Goal: Check status: Check status

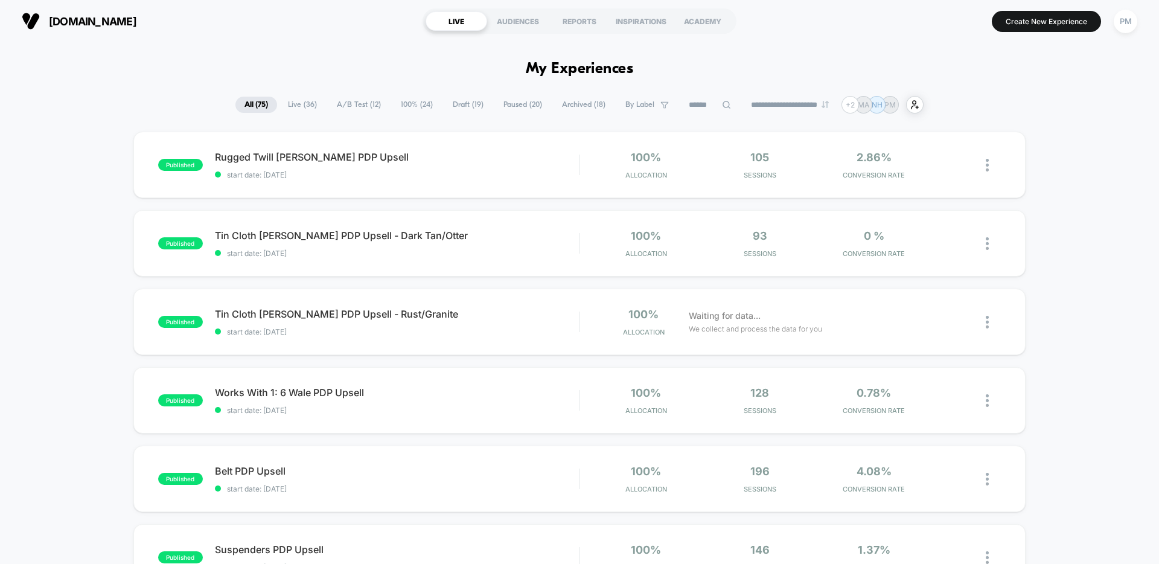
click at [463, 105] on span "Draft ( 19 )" at bounding box center [468, 105] width 49 height 16
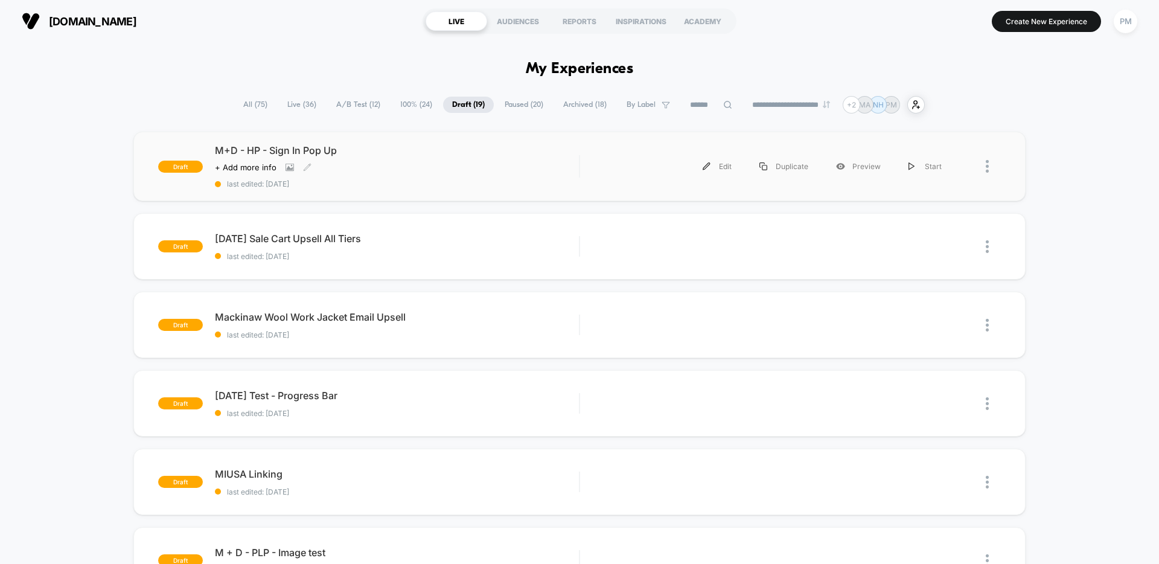
click at [421, 165] on div "Click to view images Click to edit experience details + Add more info" at bounding box center [342, 167] width 255 height 10
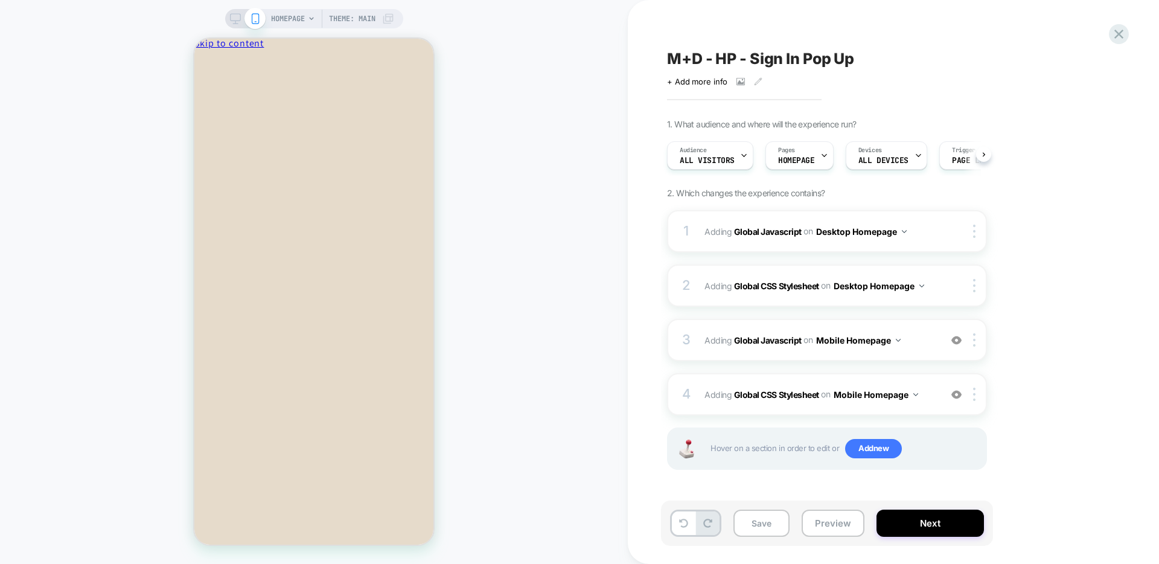
scroll to position [0, 1]
click at [236, 21] on rect at bounding box center [235, 17] width 10 height 7
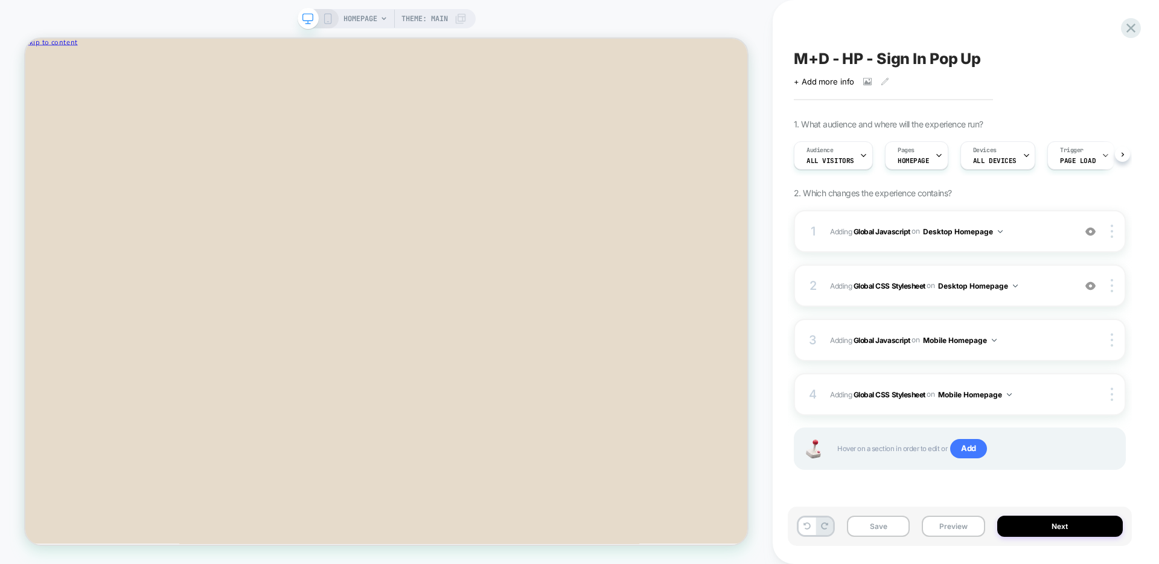
scroll to position [0, 1]
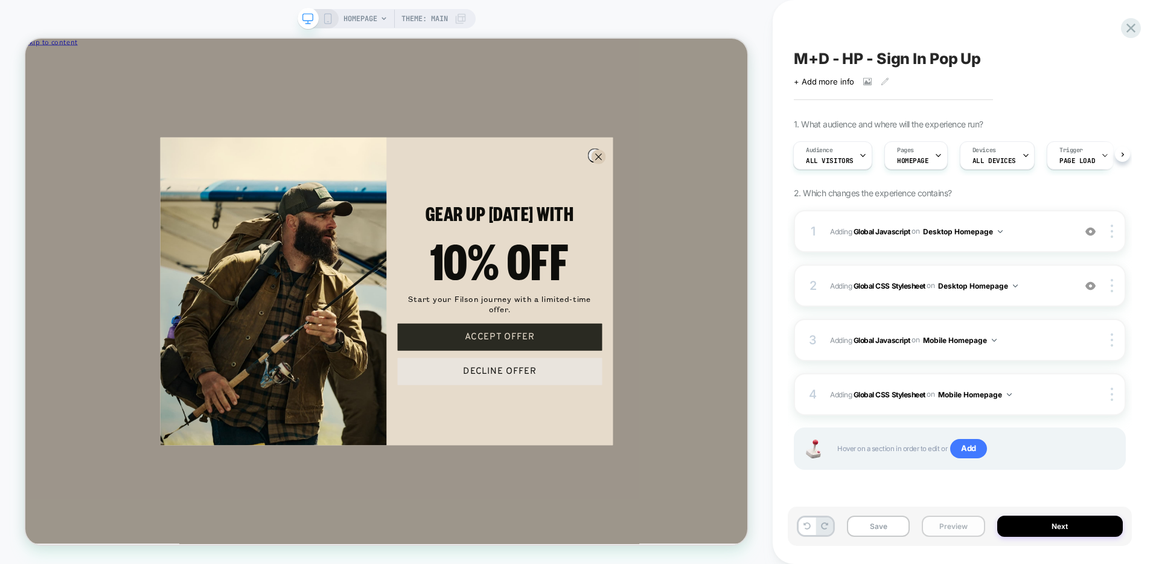
click at [956, 529] on button "Preview" at bounding box center [953, 525] width 63 height 21
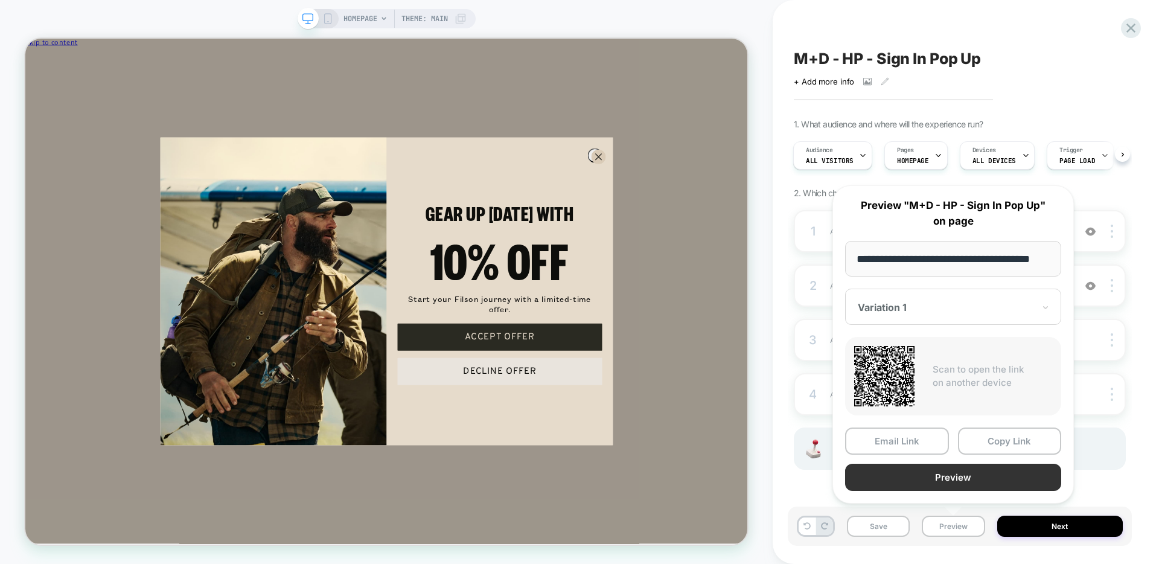
scroll to position [0, 0]
click at [909, 473] on button "Preview" at bounding box center [953, 476] width 216 height 27
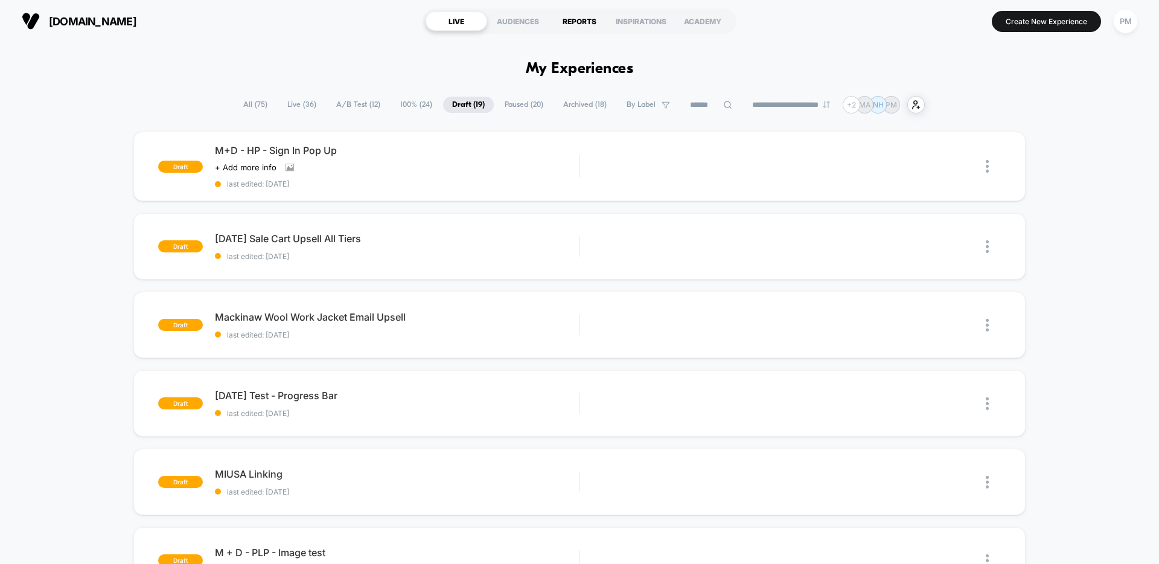
click at [587, 19] on div "REPORTS" at bounding box center [580, 20] width 62 height 19
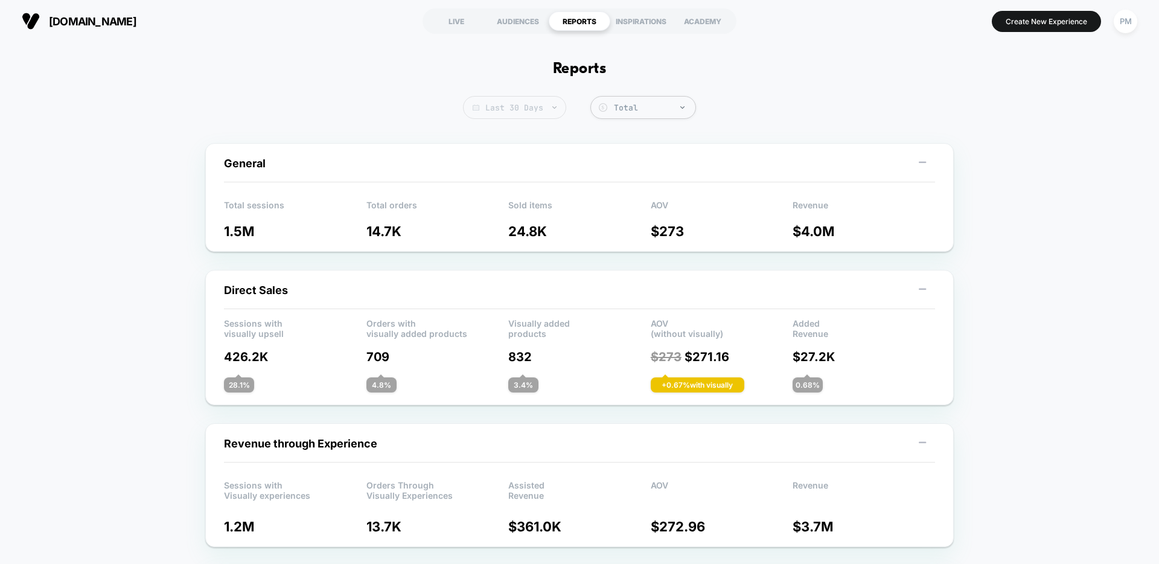
click at [515, 99] on span "Last 30 Days" at bounding box center [514, 107] width 103 height 23
select select "*"
select select "****"
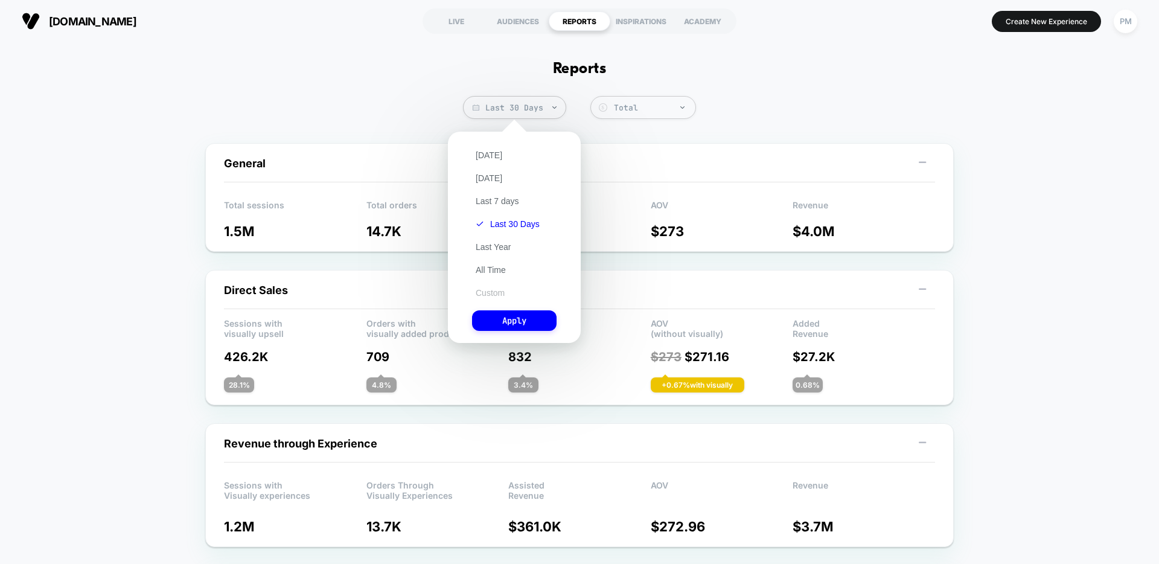
click at [494, 296] on button "Custom" at bounding box center [490, 292] width 36 height 11
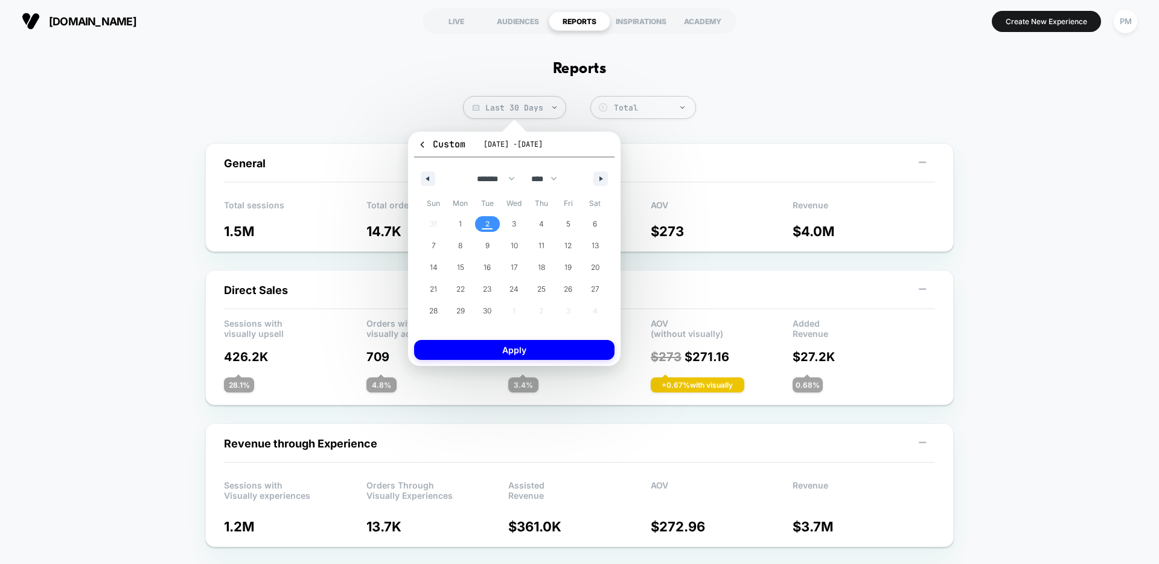
click at [429, 188] on div "******* ******** ***** ***** *** **** **** ****** ********* ******* ******** **…" at bounding box center [514, 176] width 200 height 36
click at [429, 183] on button "button" at bounding box center [428, 178] width 14 height 14
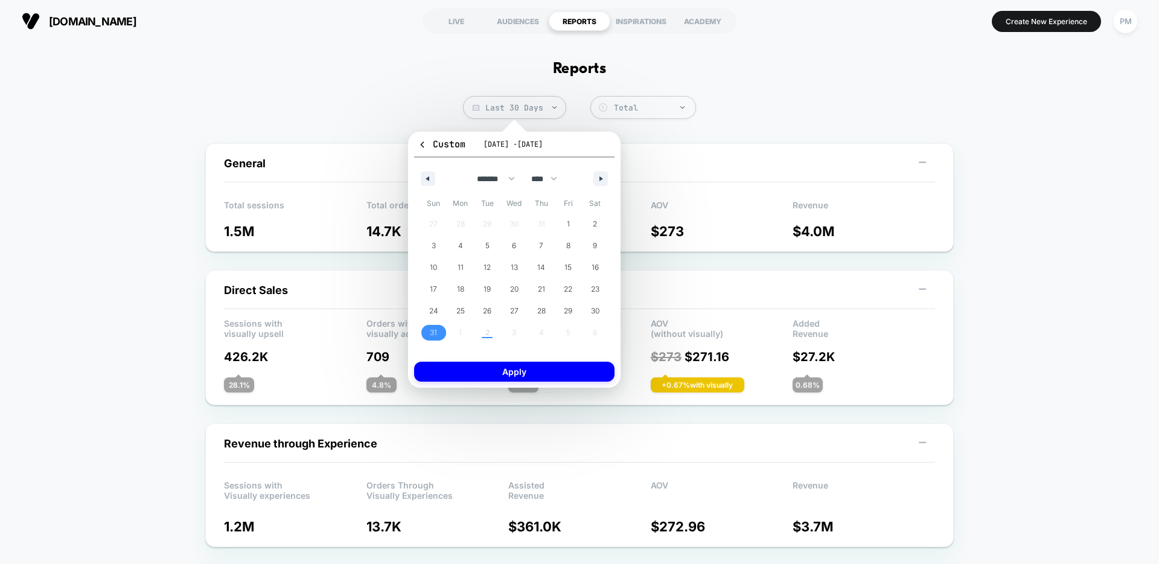
click at [425, 335] on span "31" at bounding box center [433, 333] width 27 height 16
click at [605, 182] on button "button" at bounding box center [600, 178] width 14 height 14
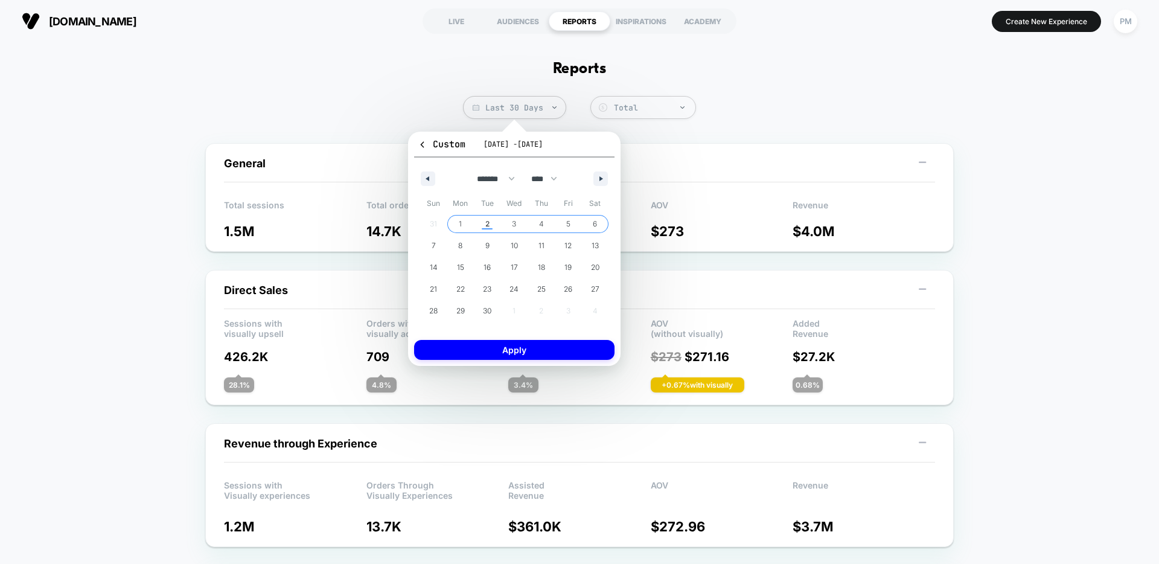
click at [591, 220] on span "6" at bounding box center [594, 224] width 27 height 16
select select "*"
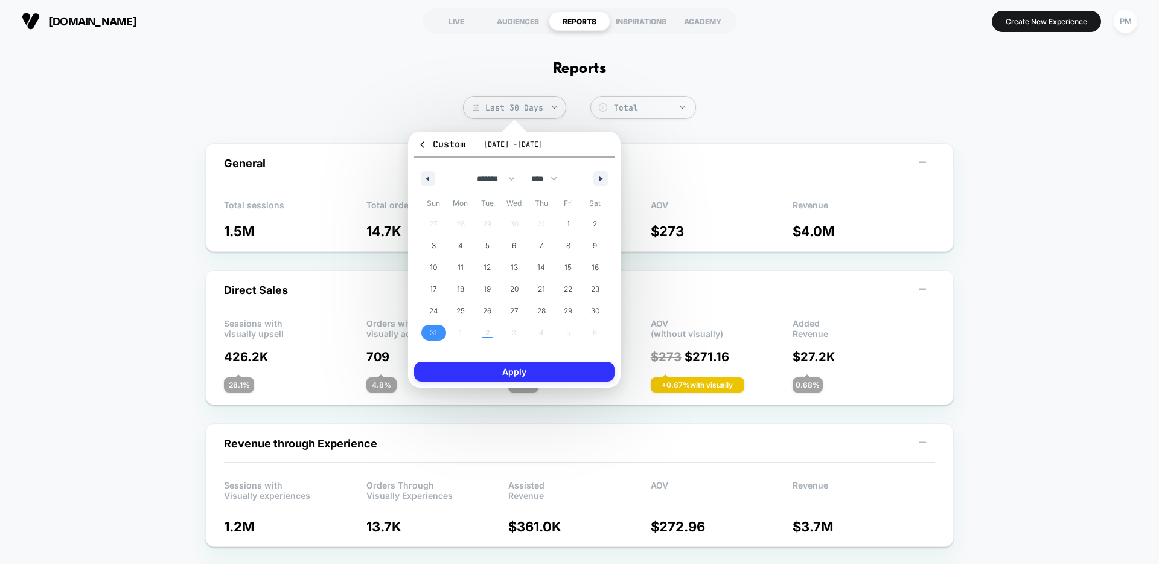
click at [527, 373] on button "Apply" at bounding box center [514, 371] width 200 height 20
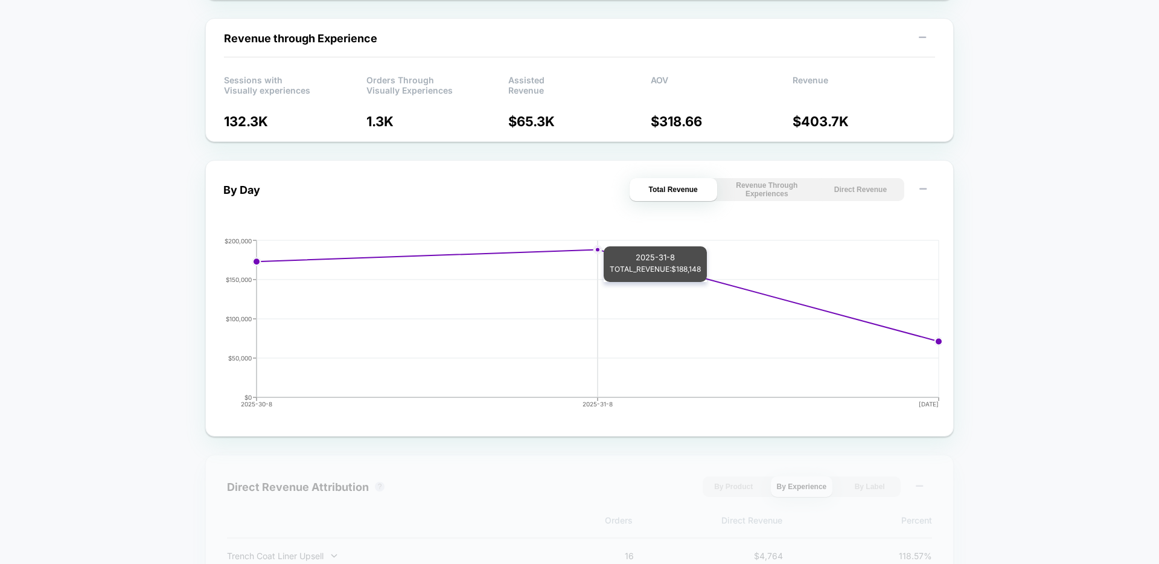
scroll to position [407, 0]
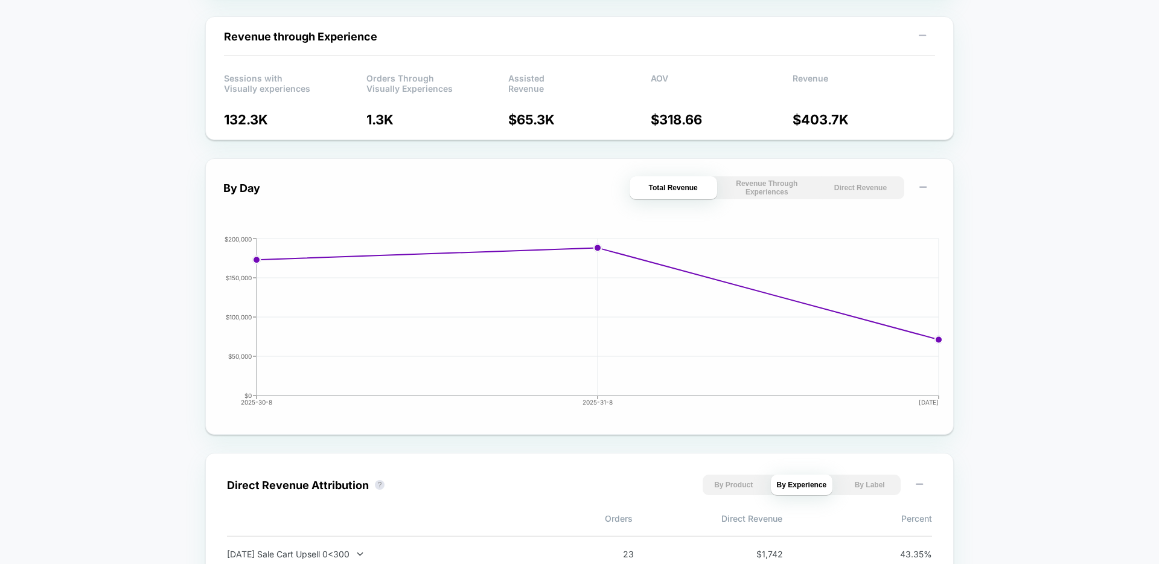
click at [858, 200] on div "By Day Total Revenue Revenue Through Experiences Direct Revenue 2025-30-8 2025-…" at bounding box center [579, 296] width 712 height 240
click at [858, 193] on button "Direct Revenue" at bounding box center [861, 187] width 88 height 23
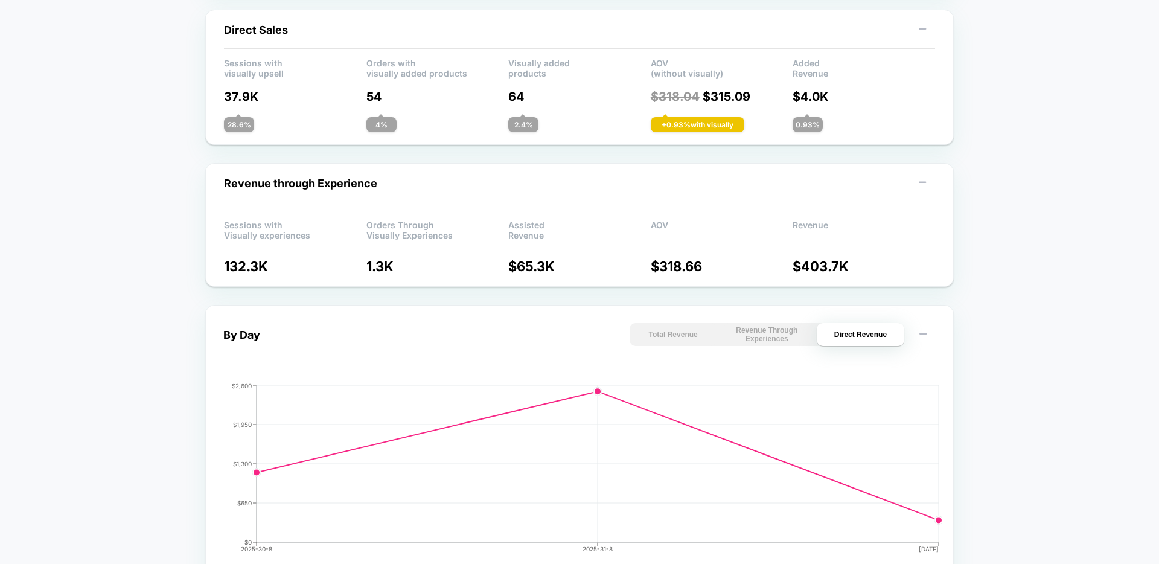
scroll to position [0, 0]
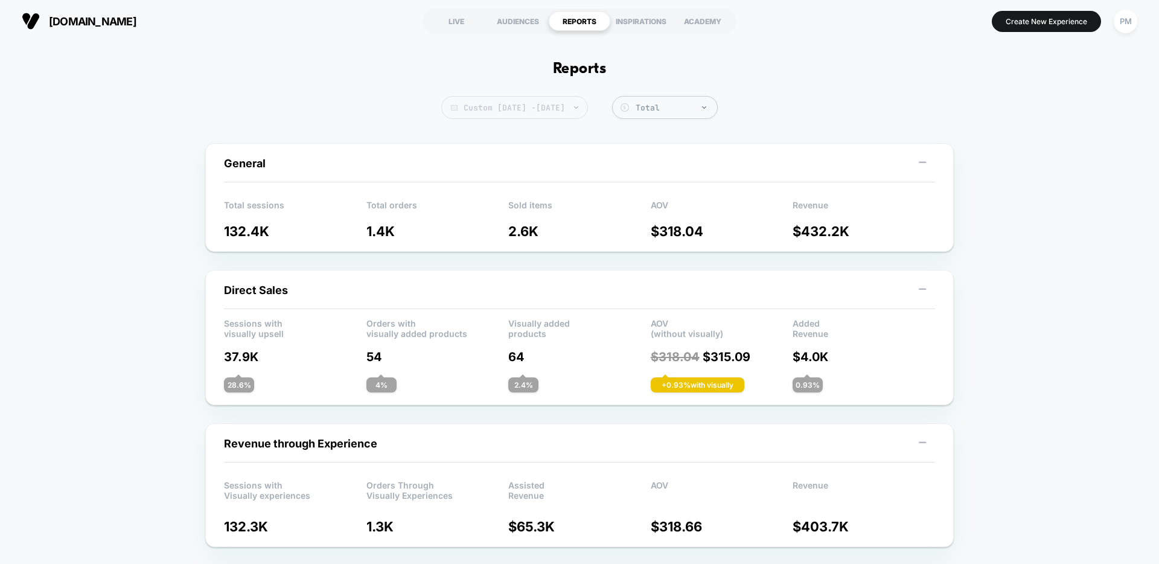
click at [554, 105] on span "Custom Aug 31, 2025 - Sep 6, 2025" at bounding box center [514, 107] width 147 height 23
select select "*"
select select "****"
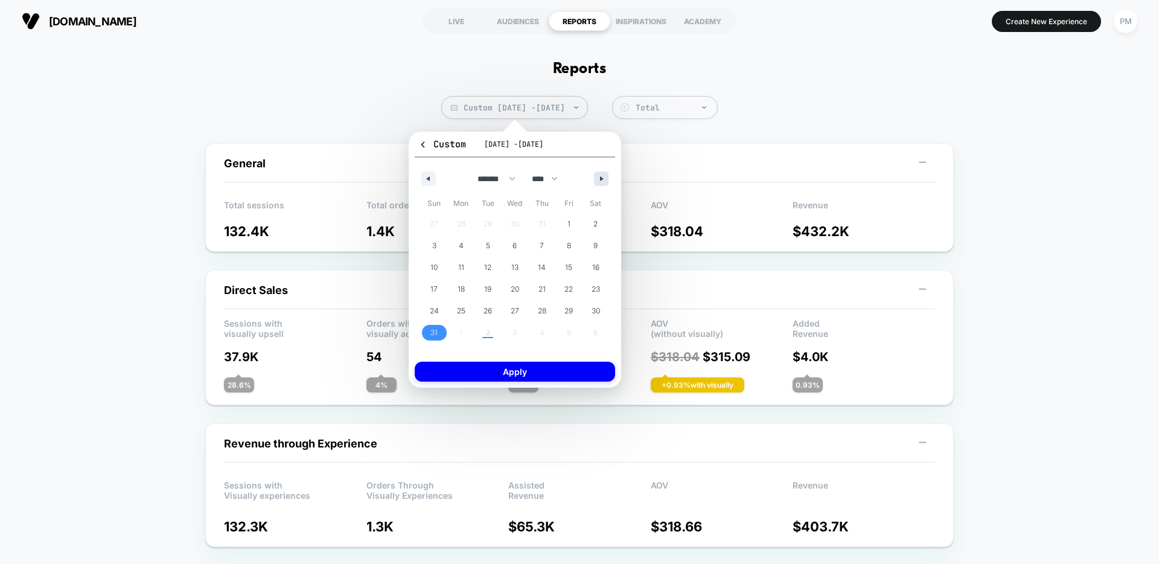
click at [607, 180] on button "button" at bounding box center [601, 178] width 14 height 14
select select "*"
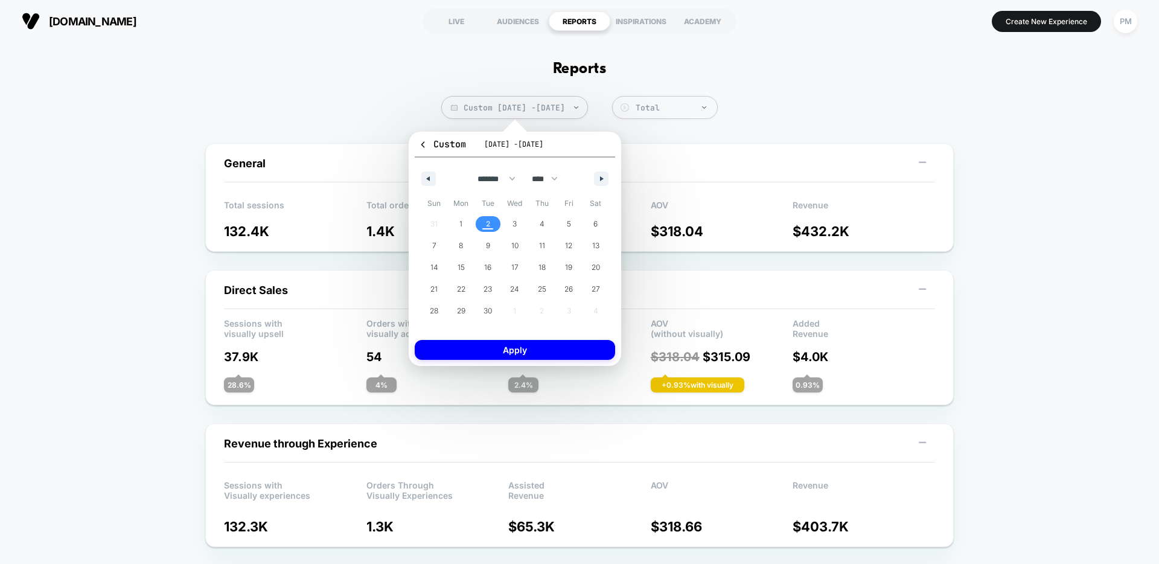
click at [479, 217] on span "2" at bounding box center [487, 224] width 27 height 16
click at [549, 352] on button "Apply" at bounding box center [515, 350] width 200 height 20
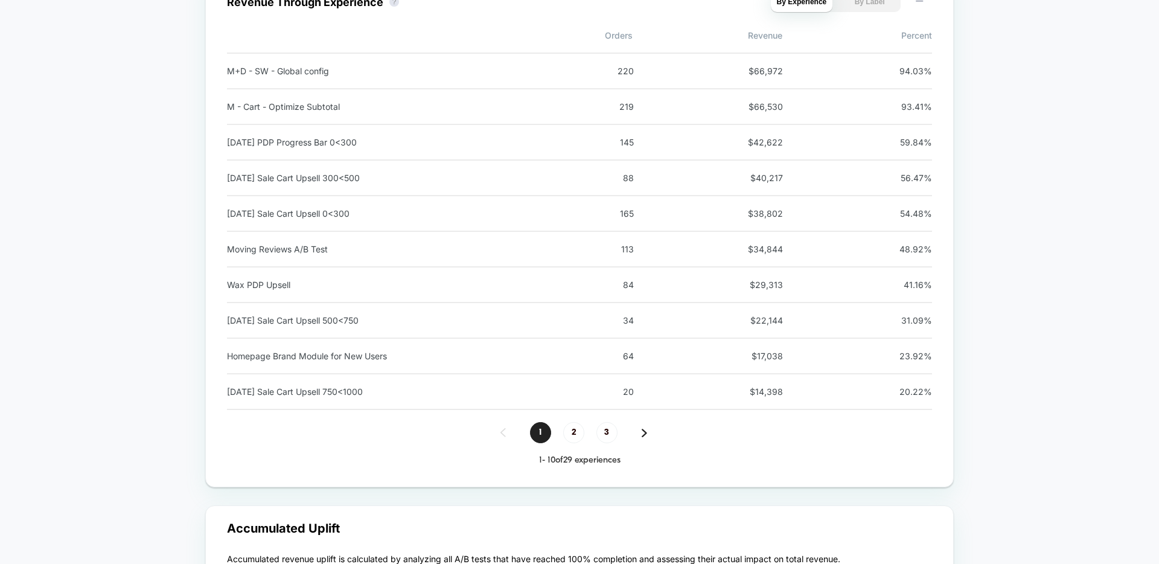
scroll to position [1438, 0]
